Goal: Information Seeking & Learning: Learn about a topic

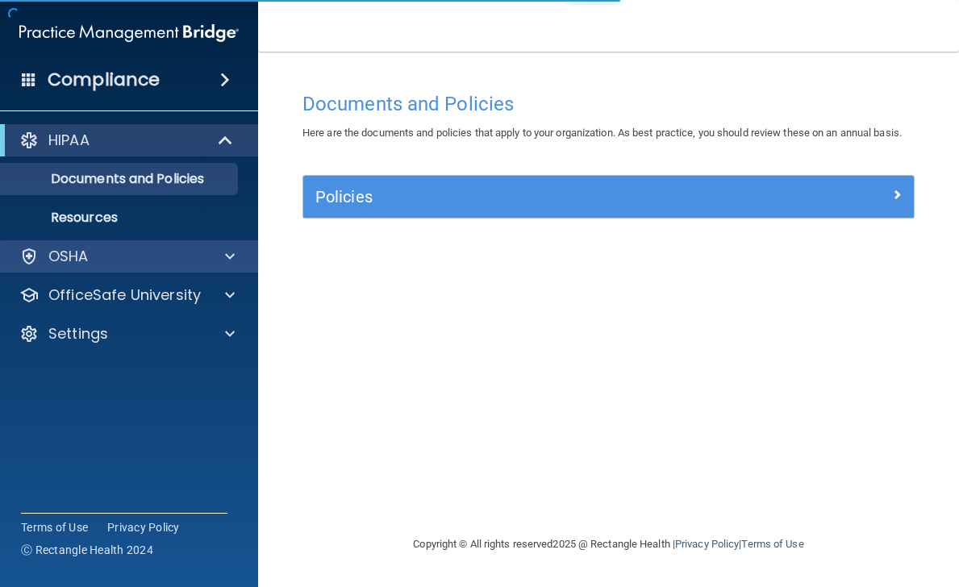
click at [188, 263] on div "OSHA" at bounding box center [107, 256] width 200 height 19
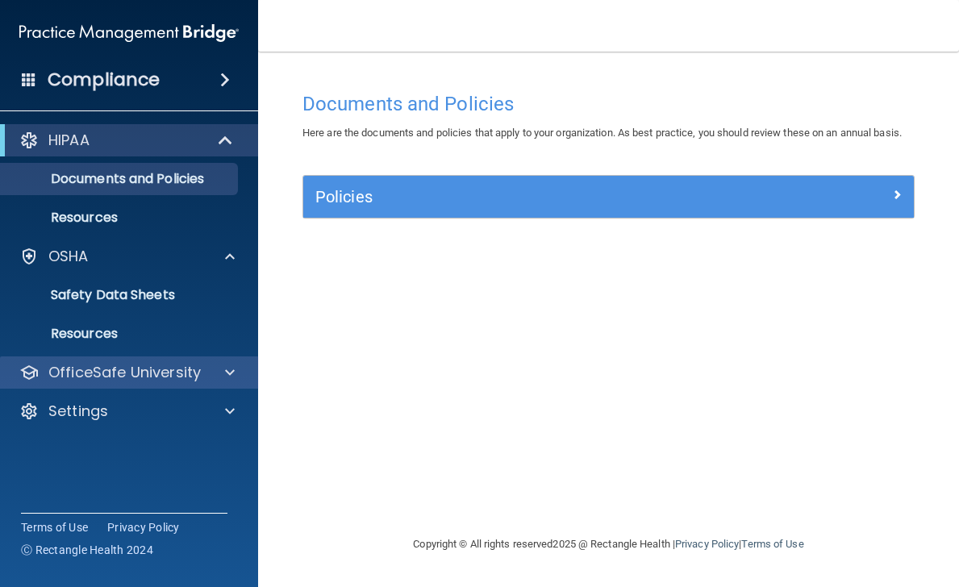
click at [228, 385] on div "OfficeSafe University" at bounding box center [129, 373] width 259 height 32
click at [235, 380] on div at bounding box center [227, 372] width 40 height 19
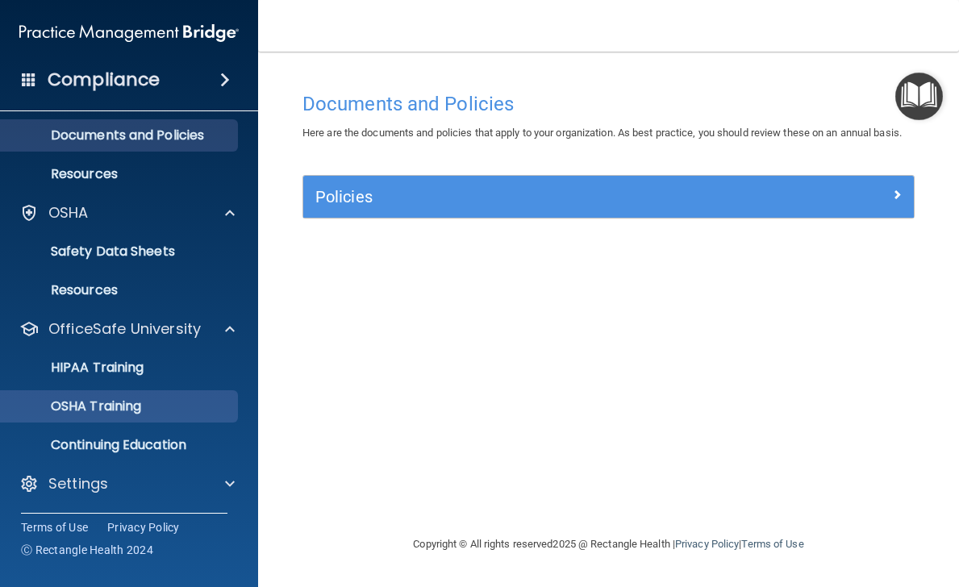
scroll to position [44, 0]
click at [215, 397] on link "OSHA Training" at bounding box center [111, 407] width 254 height 32
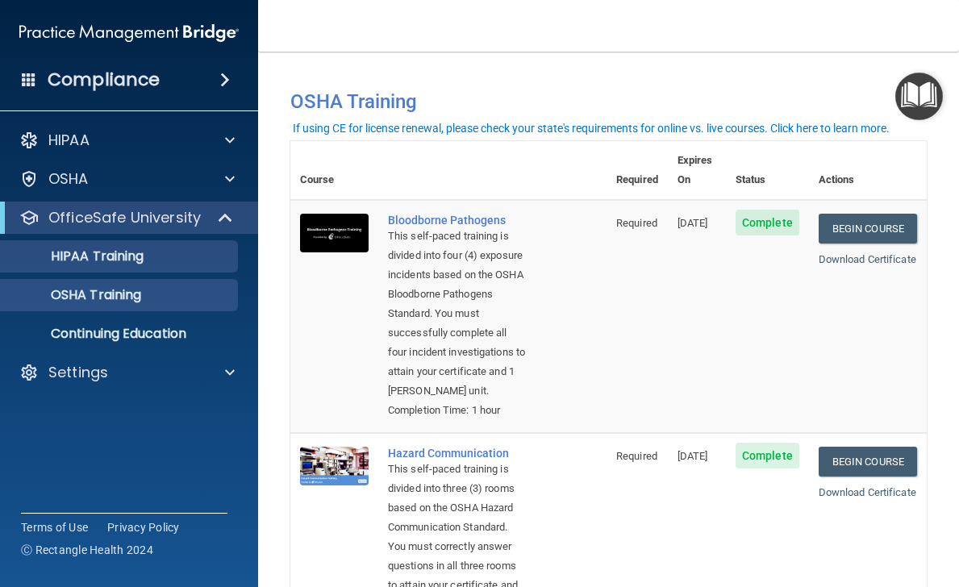
click at [207, 265] on link "HIPAA Training" at bounding box center [111, 256] width 254 height 32
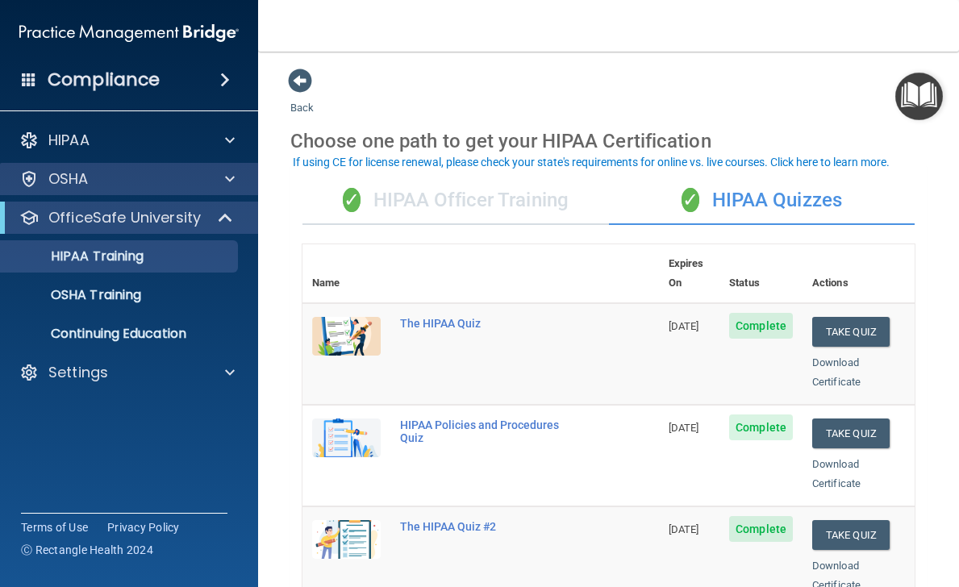
click at [153, 186] on div "OSHA" at bounding box center [107, 178] width 200 height 19
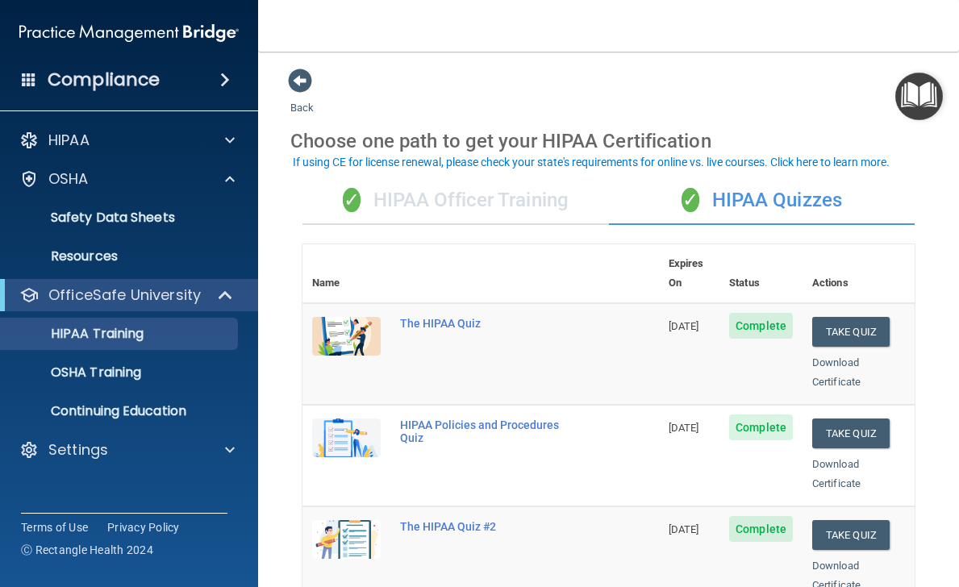
click at [210, 157] on div "HIPAA Documents and Policies Report an Incident Business Associates Emergency P…" at bounding box center [129, 298] width 259 height 361
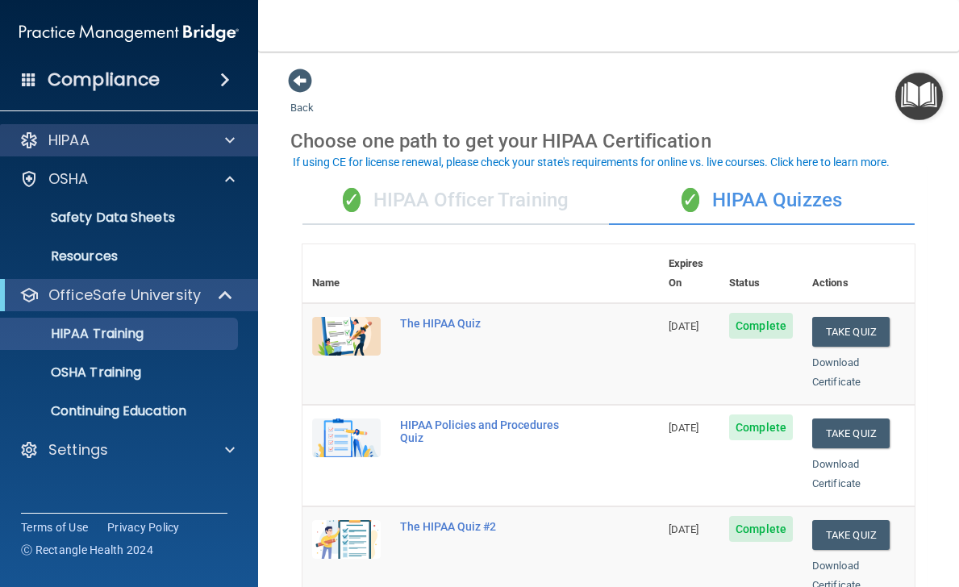
click at [236, 143] on div at bounding box center [227, 140] width 40 height 19
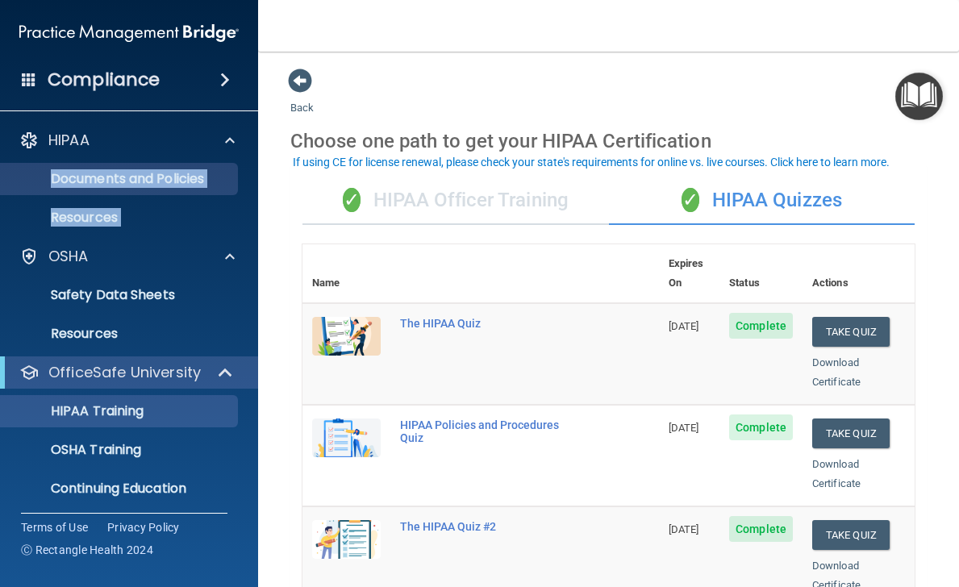
click at [225, 192] on link "Documents and Policies" at bounding box center [111, 179] width 254 height 32
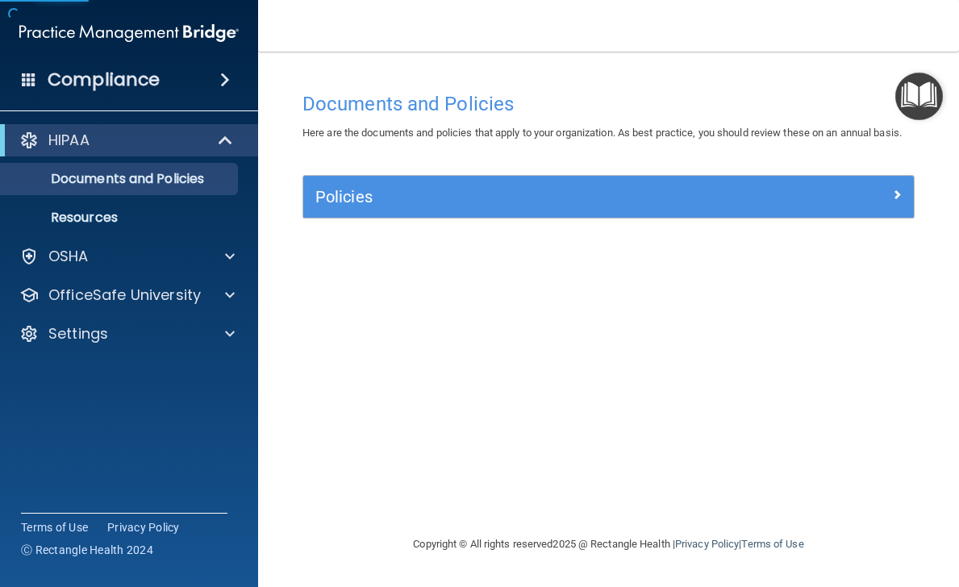
click at [515, 218] on div "Policies" at bounding box center [608, 197] width 611 height 42
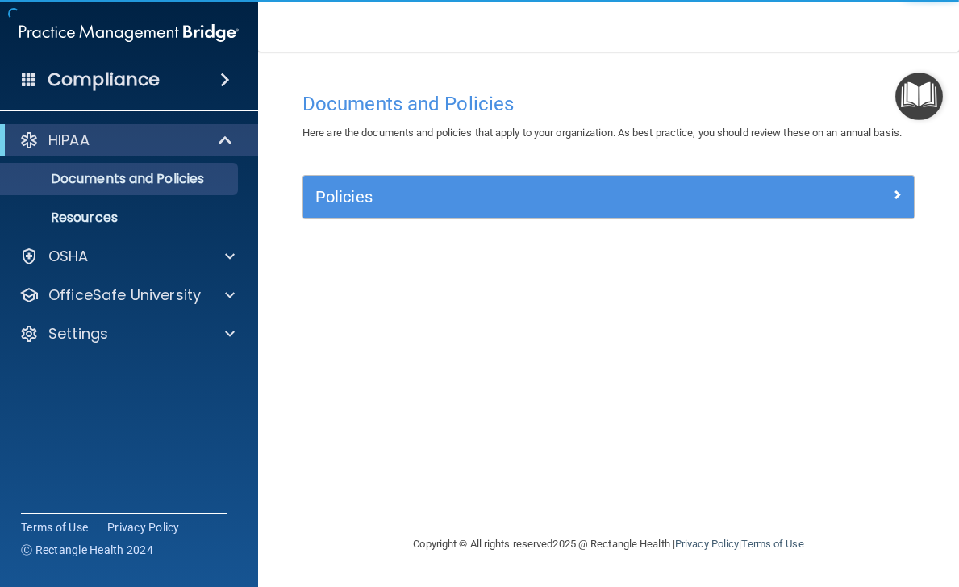
click at [519, 206] on h5 "Policies" at bounding box center [532, 197] width 434 height 18
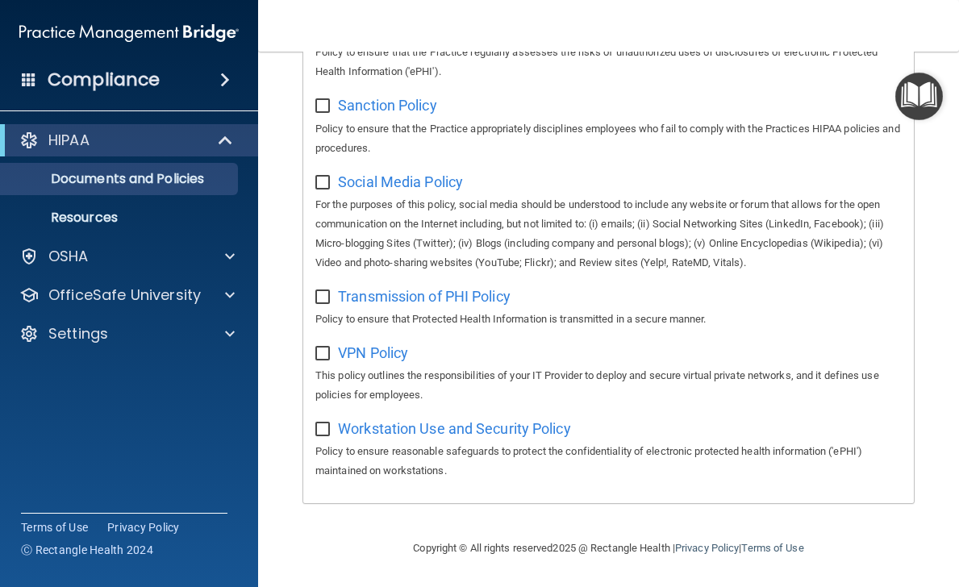
scroll to position [1324, 0]
click at [929, 107] on img "Open Resource Center" at bounding box center [920, 97] width 48 height 48
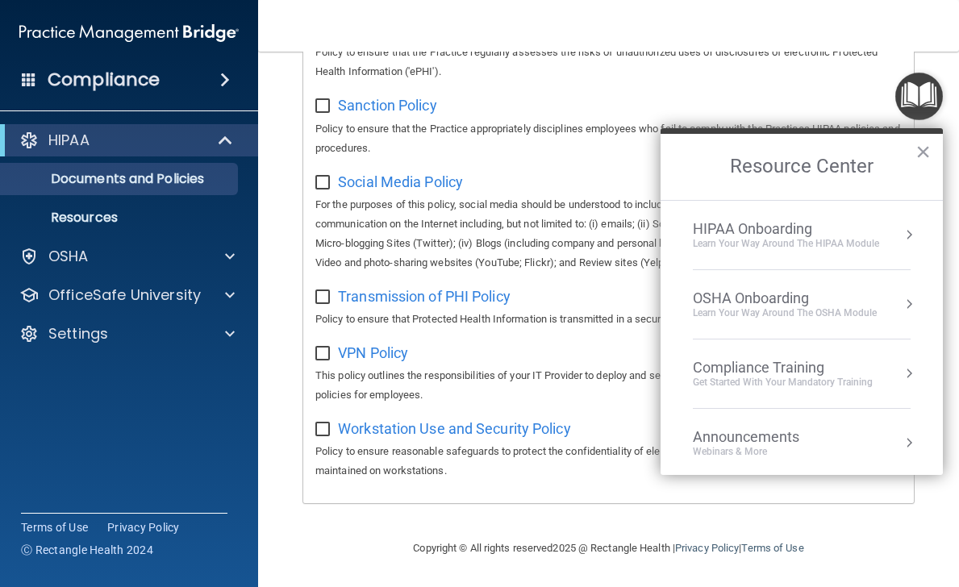
scroll to position [0, 0]
click at [882, 250] on li "HIPAA Onboarding Learn Your Way around the HIPAA module" at bounding box center [802, 235] width 218 height 69
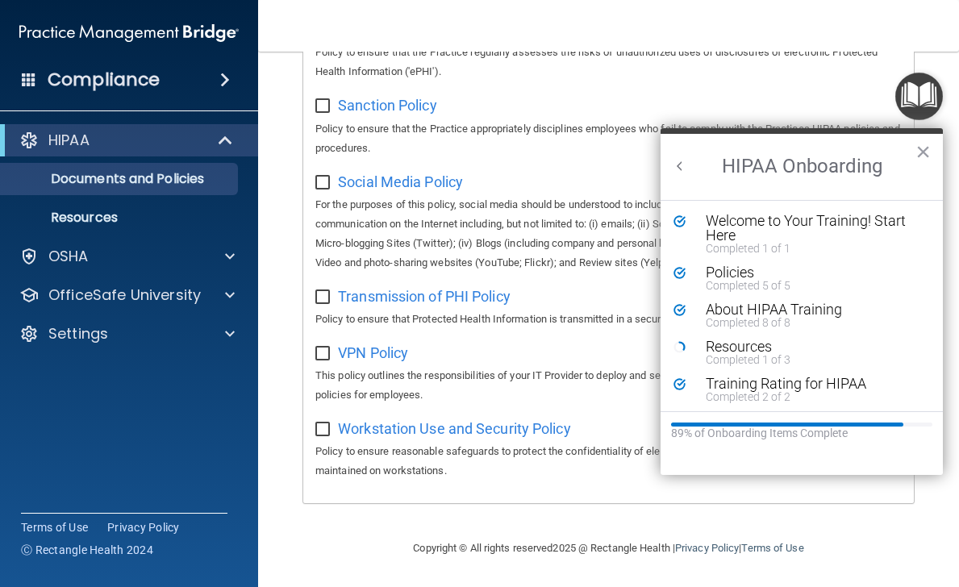
click at [883, 240] on div "Welcome to Your Training! Start Here" at bounding box center [814, 228] width 216 height 29
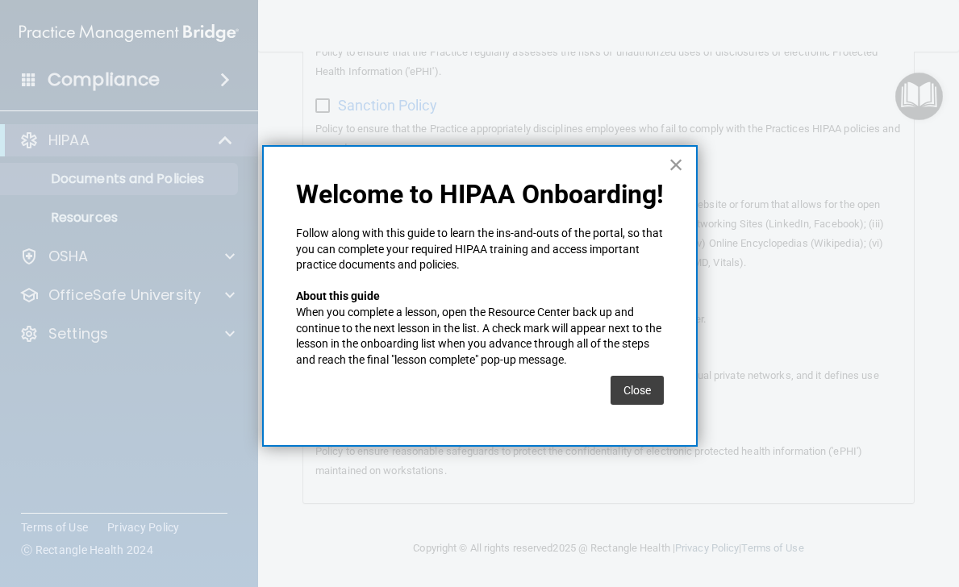
click at [670, 166] on button "×" at bounding box center [676, 165] width 15 height 26
